Goal: Transaction & Acquisition: Purchase product/service

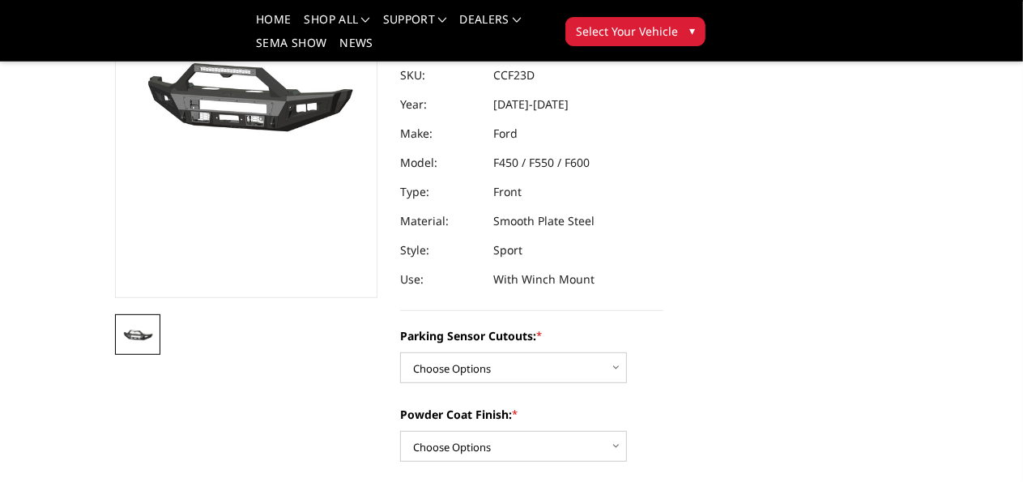
scroll to position [158, 0]
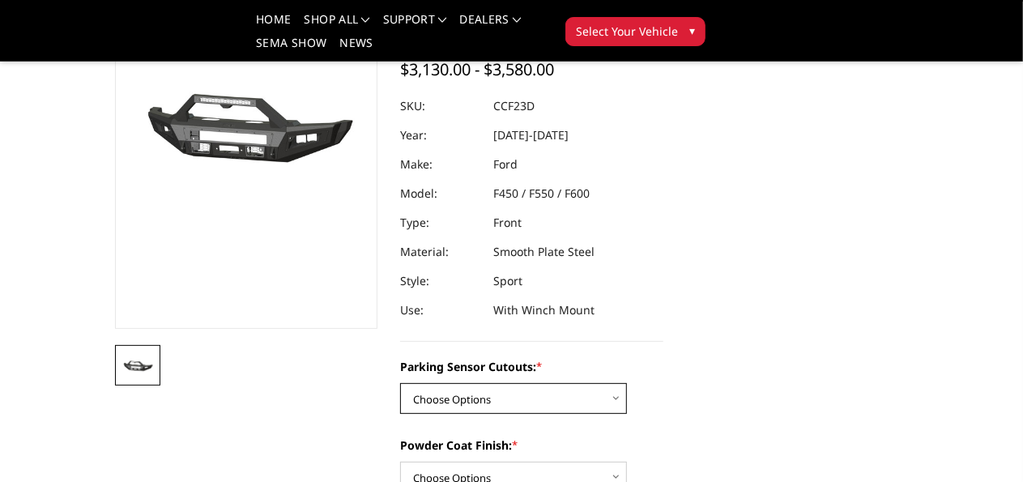
click at [616, 383] on select "Choose Options No - Without Parking Sensor Cutouts Yes - With Parking Sensor Cu…" at bounding box center [513, 398] width 227 height 31
select select "2617"
click at [400, 383] on select "Choose Options No - Without Parking Sensor Cutouts Yes - With Parking Sensor Cu…" at bounding box center [513, 398] width 227 height 31
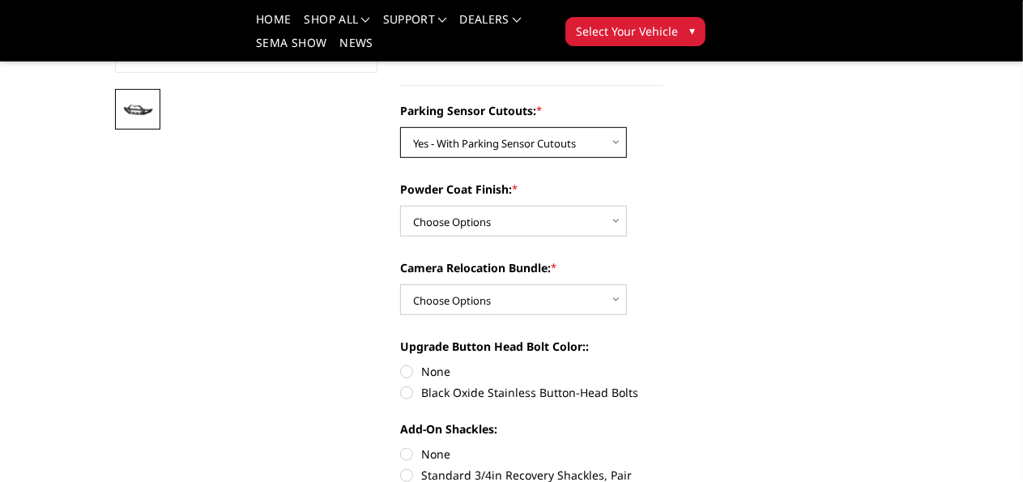
scroll to position [429, 0]
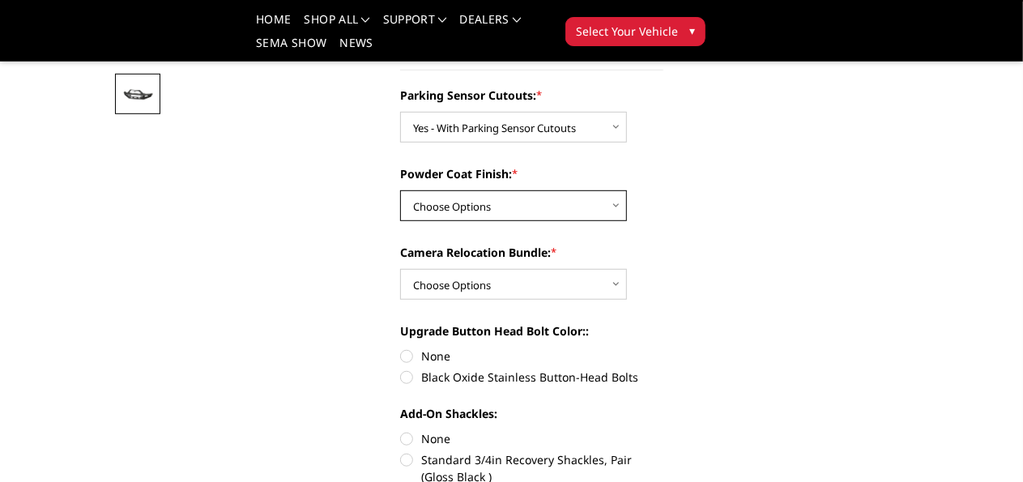
click at [611, 190] on select "Choose Options Bare Metal Textured Black Powder Coat" at bounding box center [513, 205] width 227 height 31
select select "2618"
click at [400, 190] on select "Choose Options Bare Metal Textured Black Powder Coat" at bounding box center [513, 205] width 227 height 31
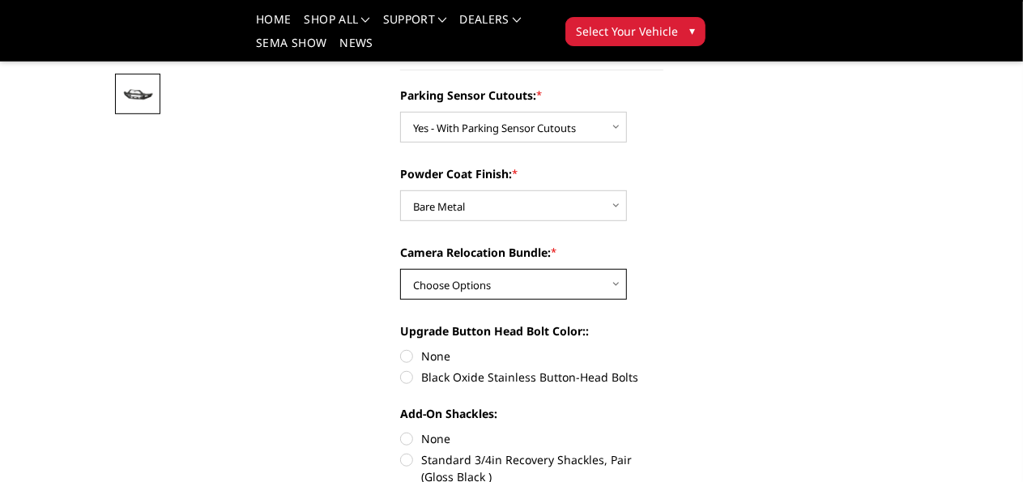
click at [611, 269] on select "Choose Options WITH Camera Relocation Bundle WITHOUT Camera Relocation Bundle" at bounding box center [513, 284] width 227 height 31
select select "2620"
click at [400, 269] on select "Choose Options WITH Camera Relocation Bundle WITHOUT Camera Relocation Bundle" at bounding box center [513, 284] width 227 height 31
click at [400, 369] on label "Black Oxide Stainless Button-Head Bolts" at bounding box center [531, 377] width 263 height 17
click at [664, 348] on input "Black Oxide Stainless Button-Head Bolts" at bounding box center [664, 348] width 1 height 1
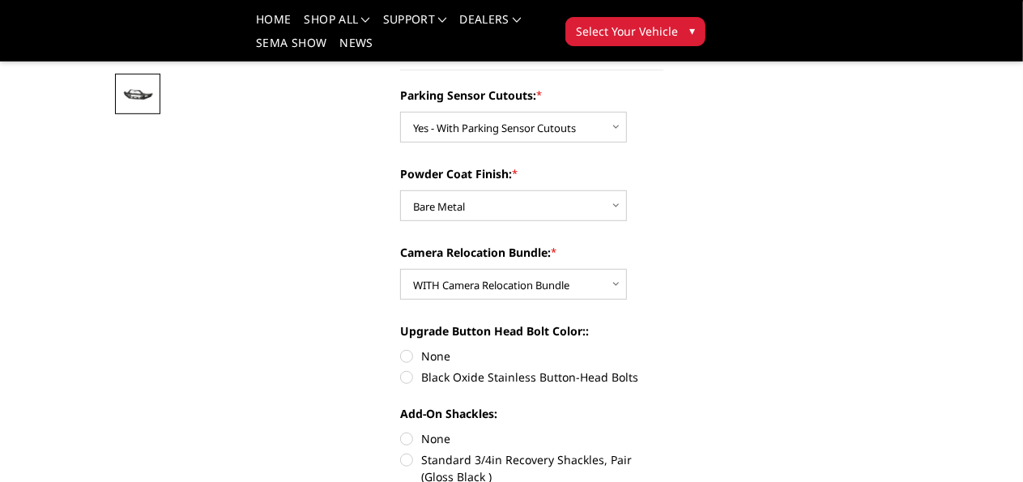
radio input "true"
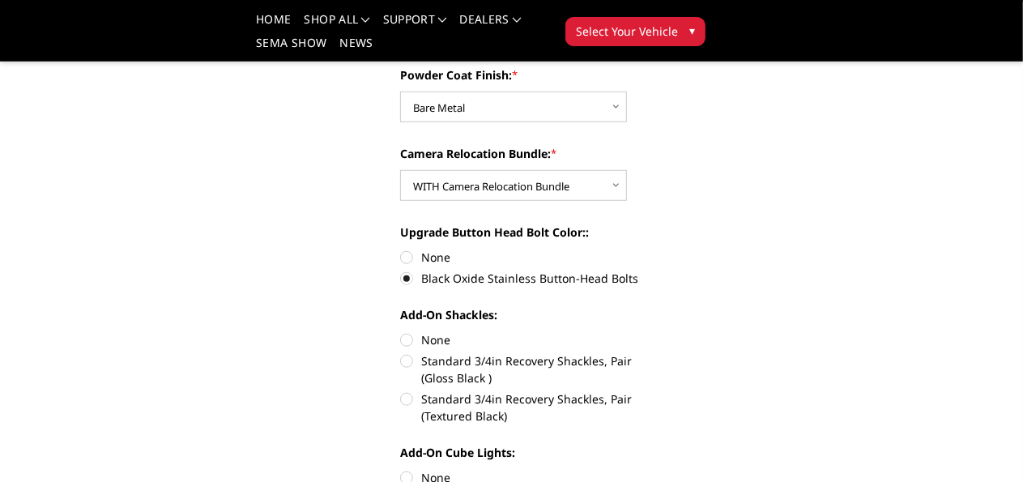
scroll to position [574, 0]
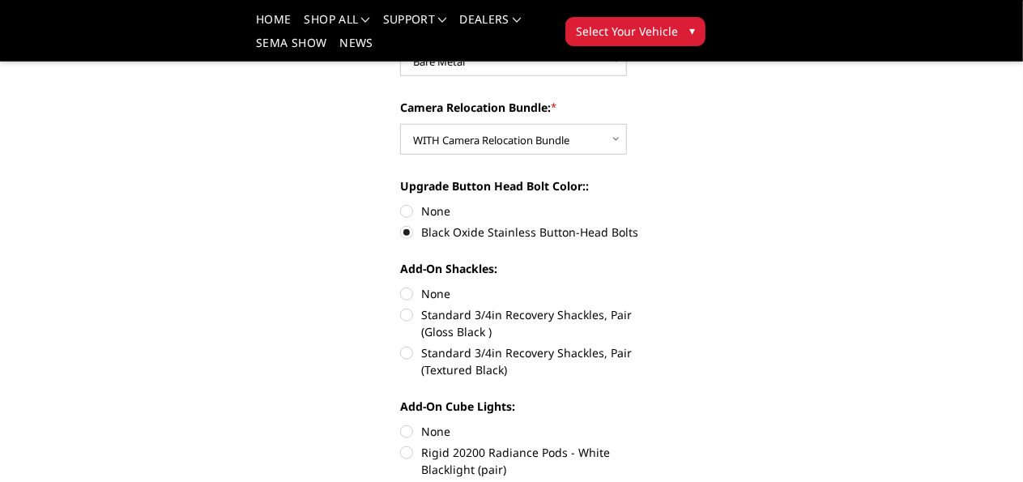
click at [404, 285] on label "None" at bounding box center [531, 293] width 263 height 17
click at [401, 285] on input "None" at bounding box center [400, 285] width 1 height 1
radio input "true"
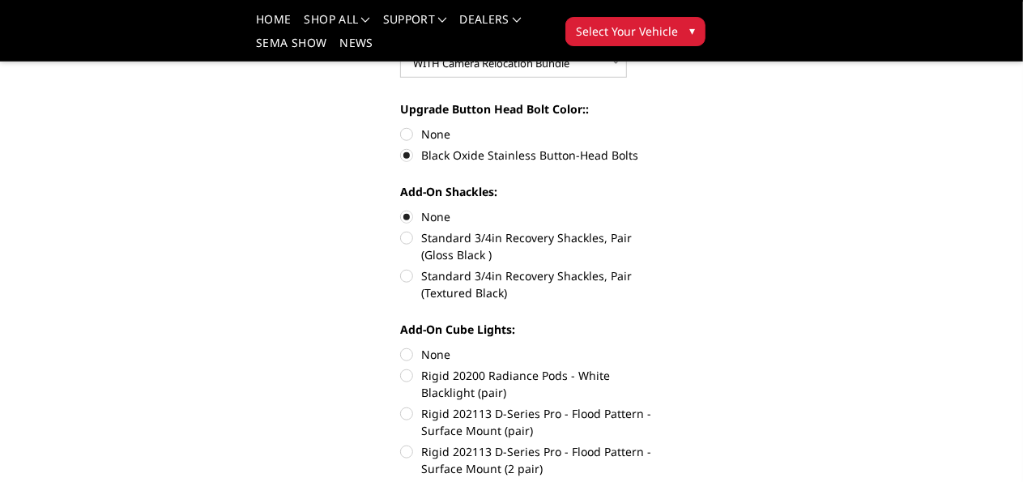
scroll to position [673, 0]
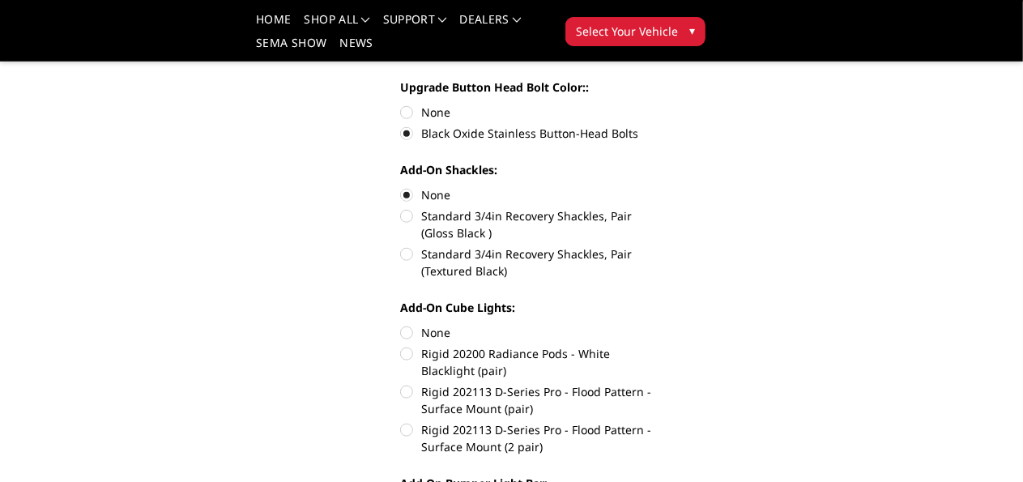
click at [409, 383] on label "Rigid 202113 D-Series Pro - Flood Pattern - Surface Mount (pair)" at bounding box center [531, 400] width 263 height 34
click at [664, 345] on input "Rigid 202113 D-Series Pro - Flood Pattern - Surface Mount (pair)" at bounding box center [664, 345] width 1 height 1
radio input "true"
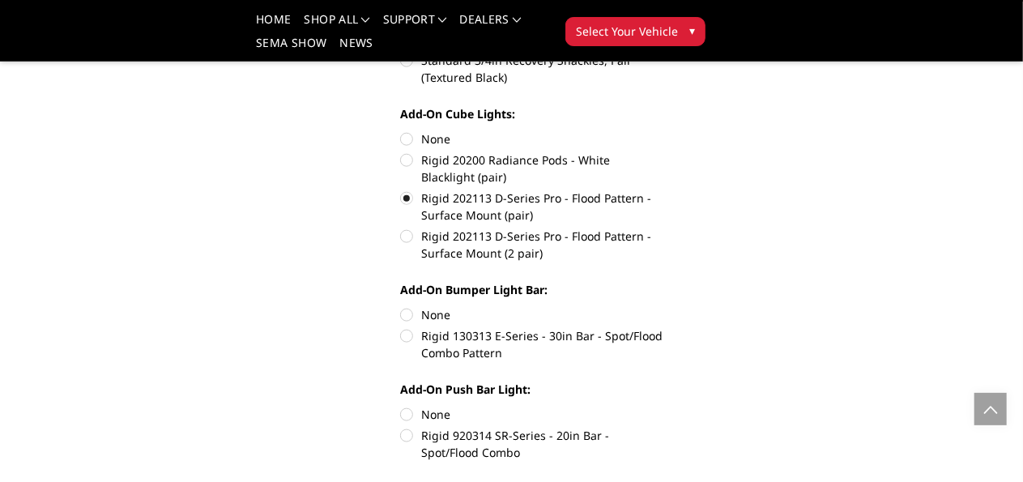
scroll to position [886, 0]
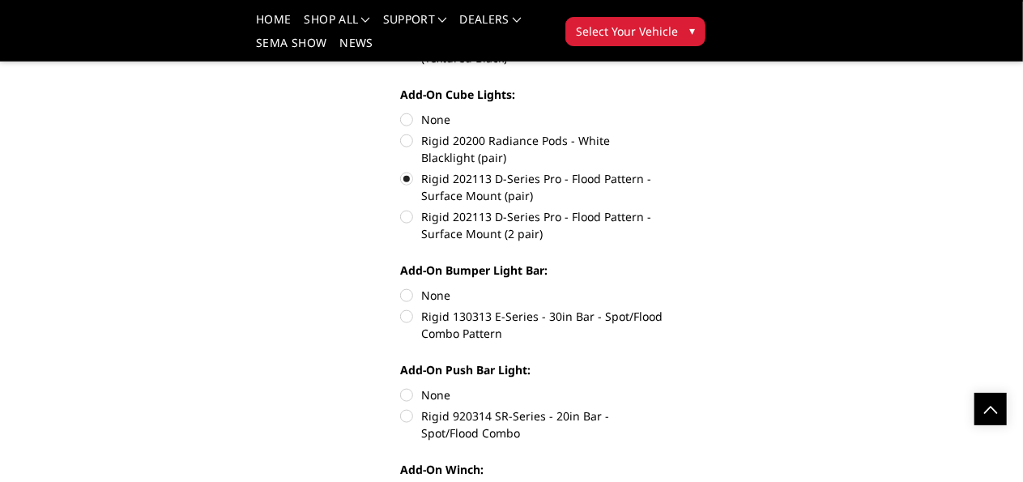
click at [409, 408] on label "Rigid 920314 SR-Series - 20in Bar - Spot/Flood Combo" at bounding box center [531, 425] width 263 height 34
click at [664, 387] on input "Rigid 920314 SR-Series - 20in Bar - Spot/Flood Combo" at bounding box center [664, 387] width 1 height 1
radio input "true"
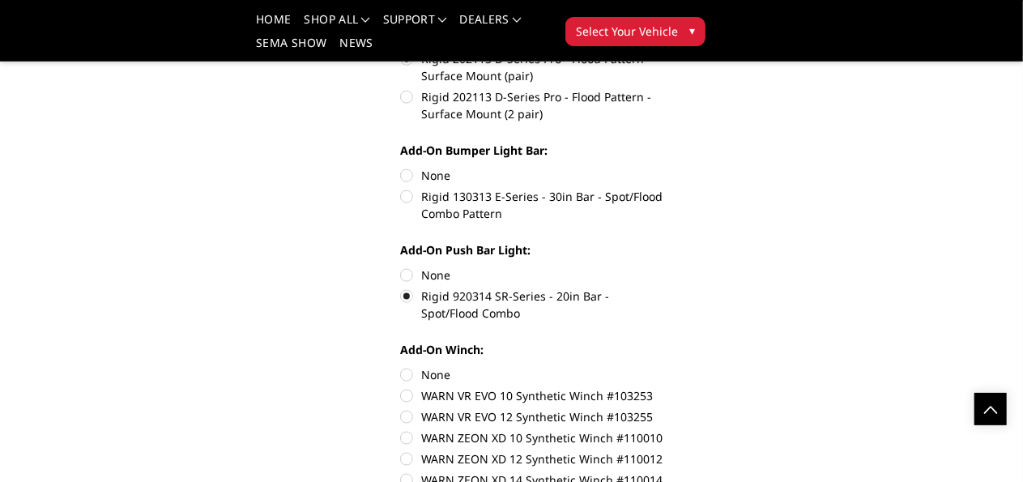
scroll to position [1044, 0]
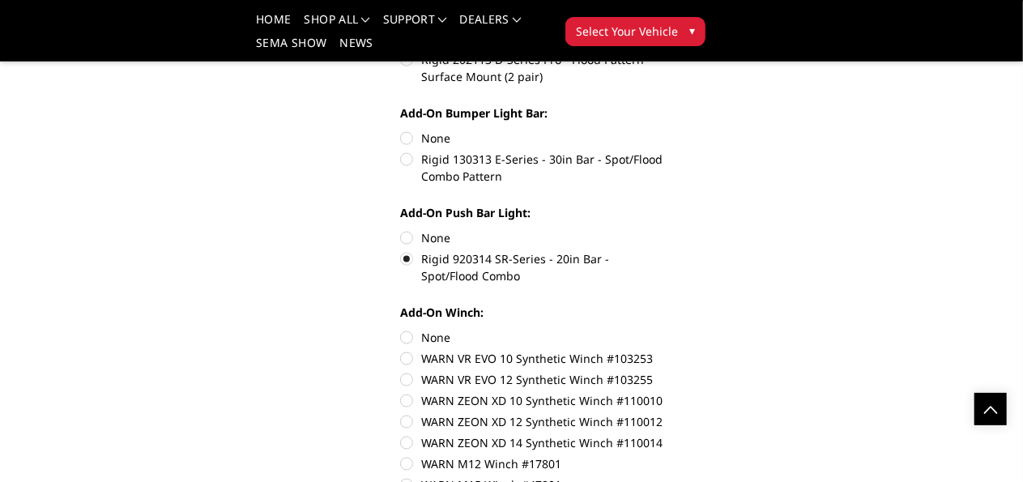
click at [400, 413] on label "WARN ZEON XD 12 Synthetic Winch #110012" at bounding box center [531, 421] width 263 height 17
click at [664, 392] on input "WARN ZEON XD 12 Synthetic Winch #110012" at bounding box center [664, 392] width 1 height 1
radio input "true"
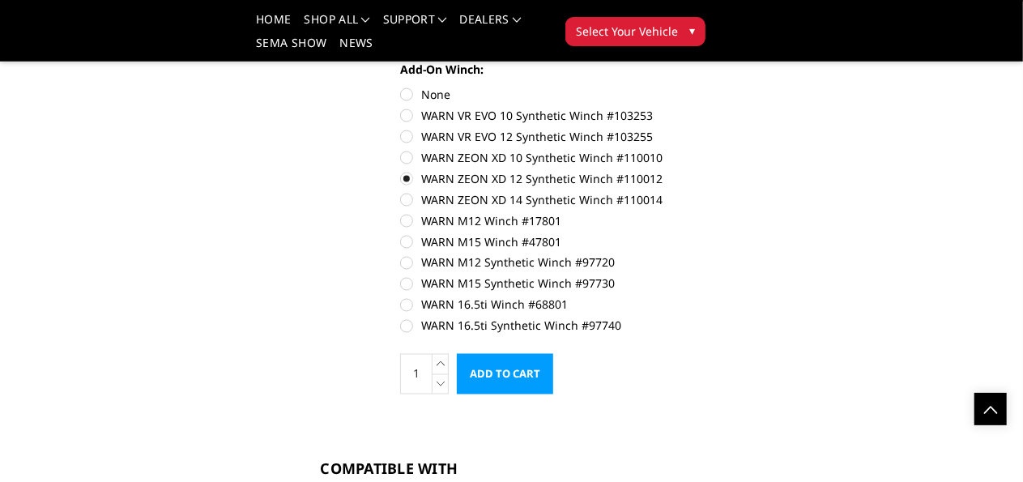
scroll to position [1171, 0]
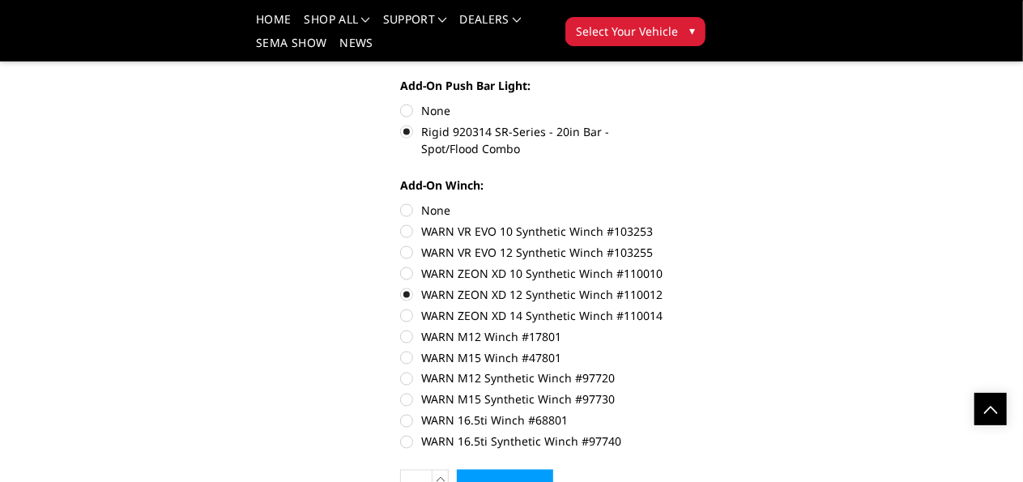
click at [524, 470] on input "Add to Cart" at bounding box center [505, 490] width 96 height 41
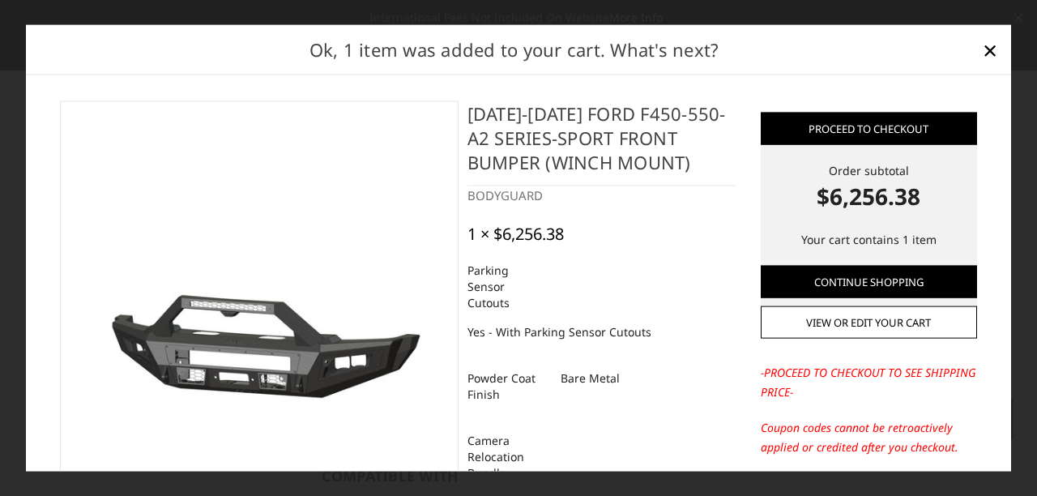
drag, startPoint x: 1013, startPoint y: 140, endPoint x: 1030, endPoint y: 194, distance: 56.9
click at [1023, 194] on div at bounding box center [518, 248] width 1037 height 496
